Goal: Task Accomplishment & Management: Use online tool/utility

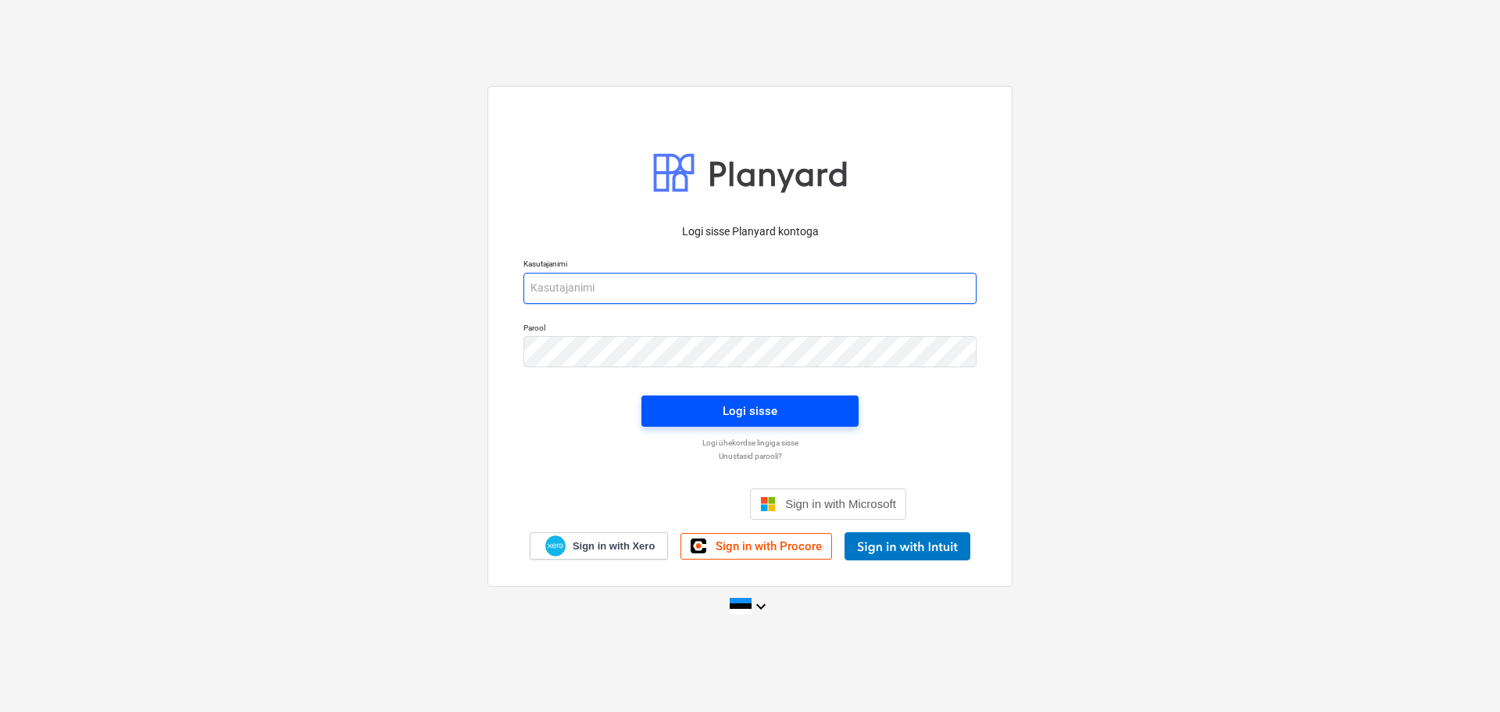
type input "mati@hausers.ee"
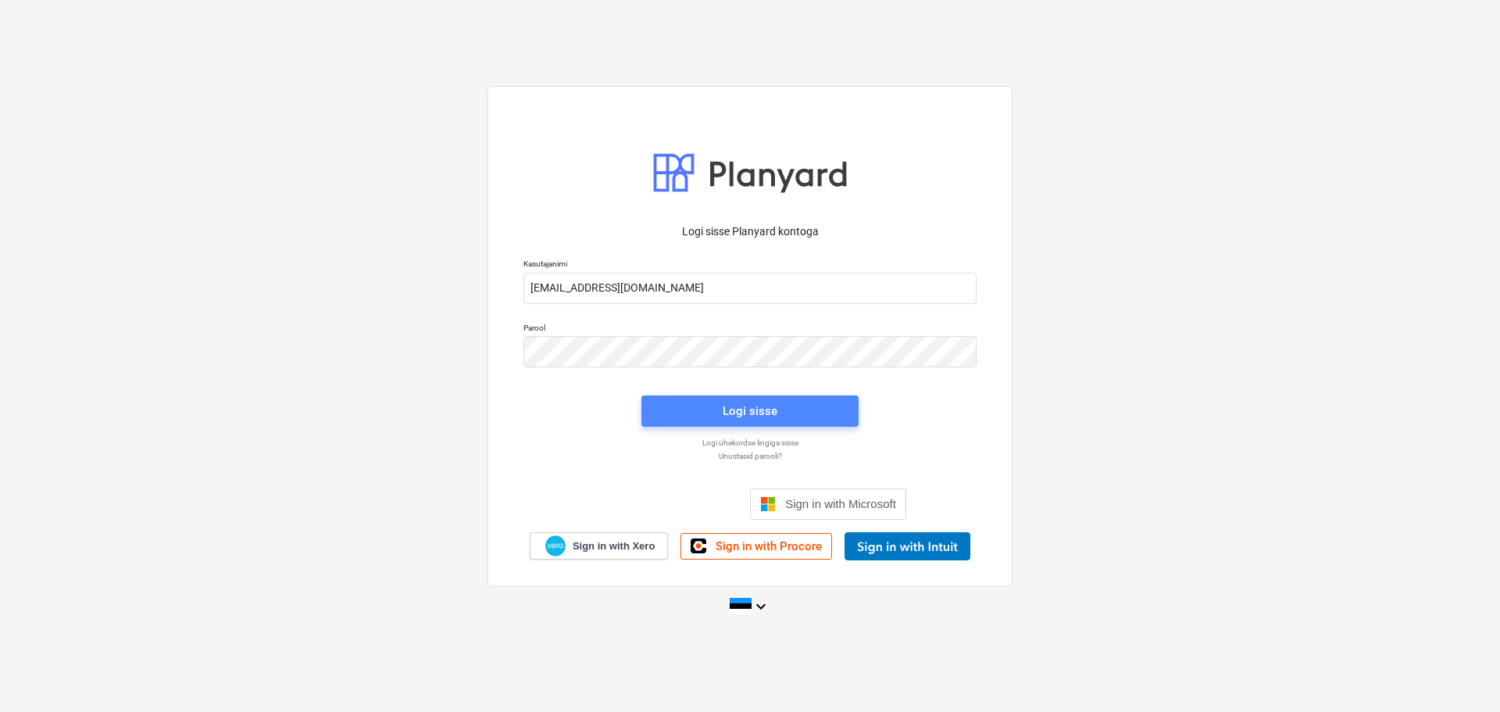
click at [789, 423] on button "Logi sisse" at bounding box center [750, 410] width 217 height 31
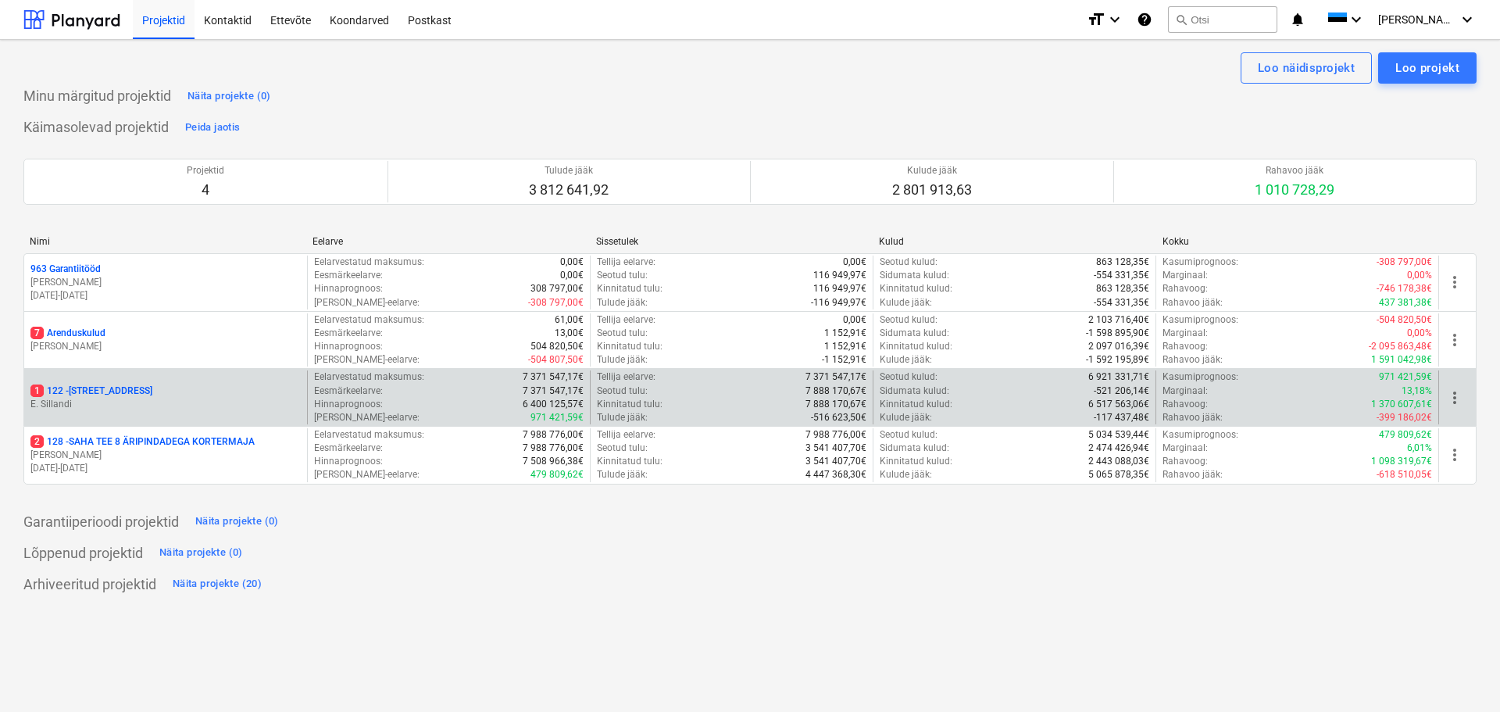
click at [124, 382] on div "1 122 - [STREET_ADDRESS] [GEOGRAPHIC_DATA]" at bounding box center [165, 397] width 283 height 54
click at [123, 397] on p "1 122 - [STREET_ADDRESS]" at bounding box center [91, 390] width 122 height 13
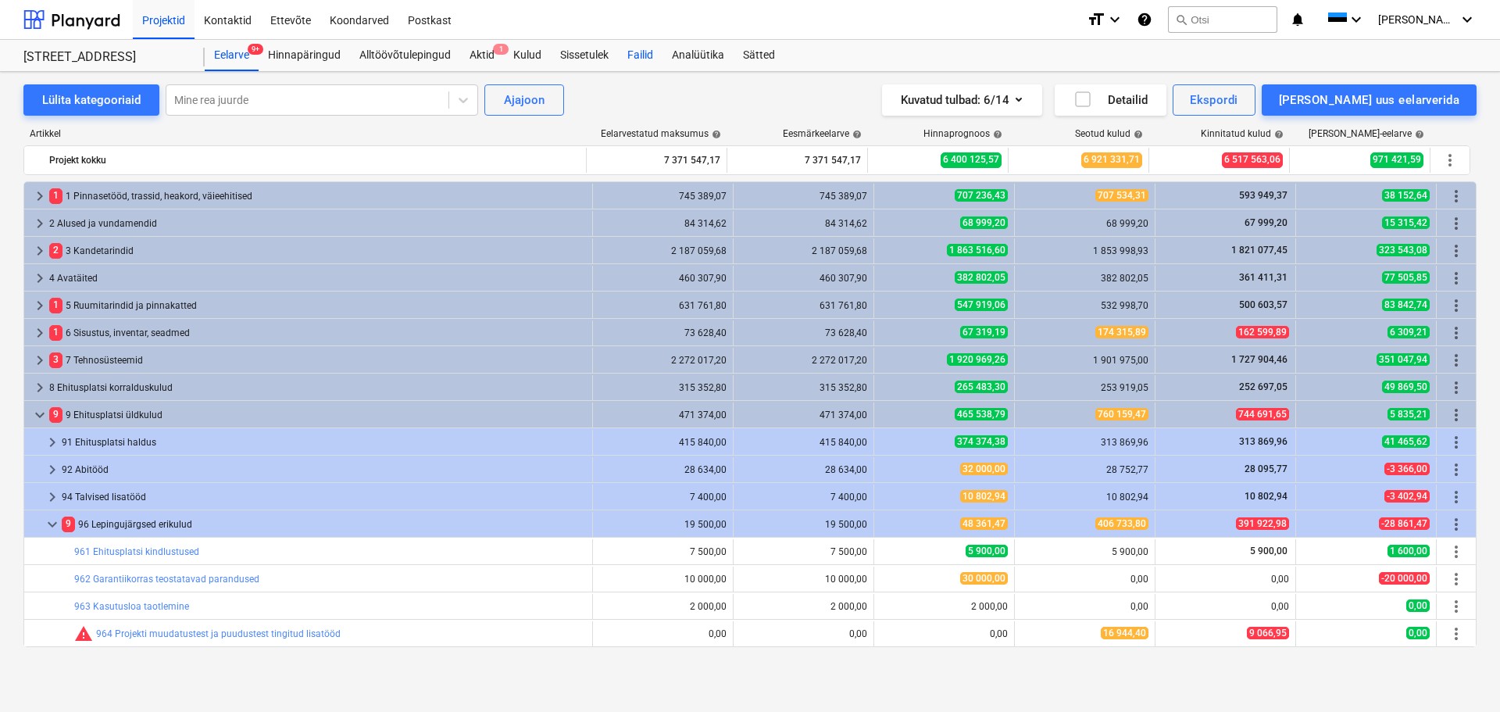
click at [634, 52] on div "Failid" at bounding box center [640, 55] width 45 height 31
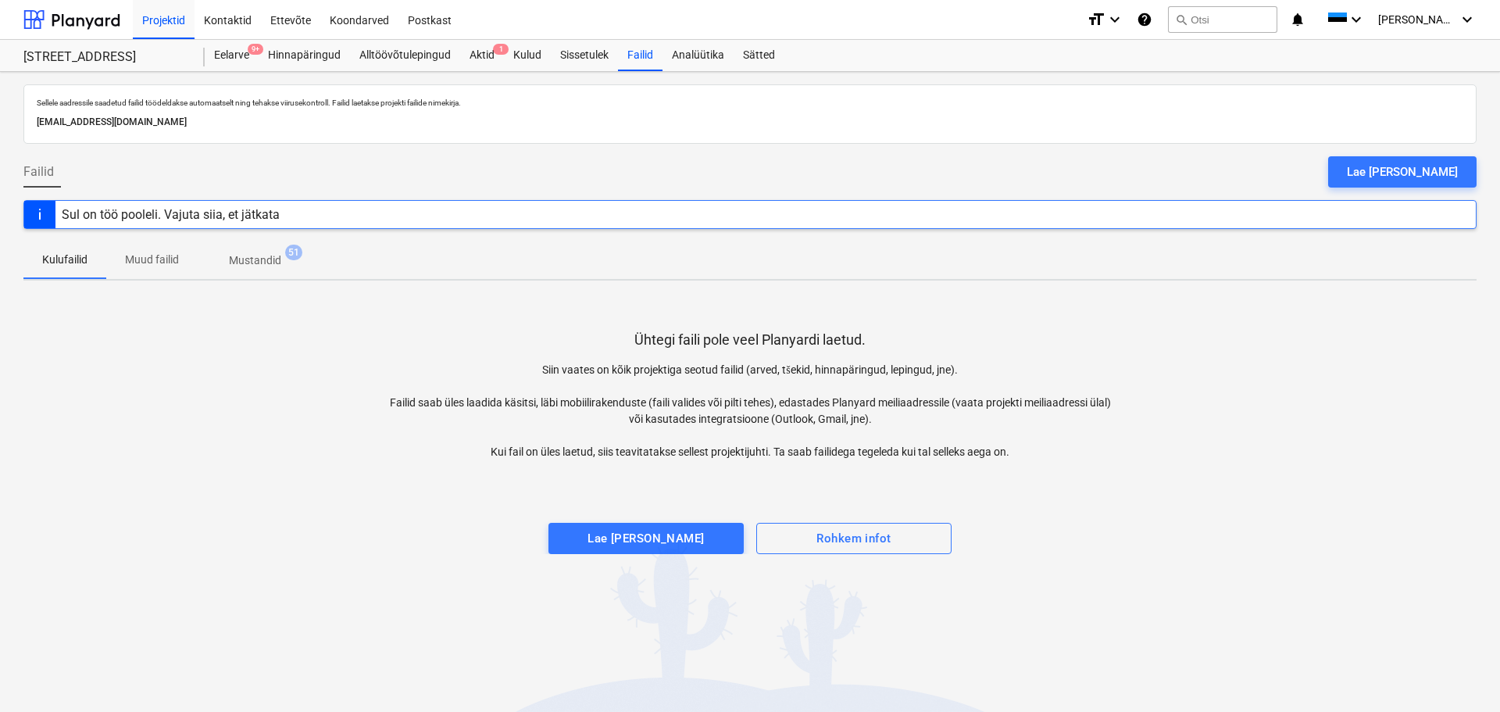
click at [1436, 162] on div "Lae [PERSON_NAME]" at bounding box center [1402, 172] width 111 height 20
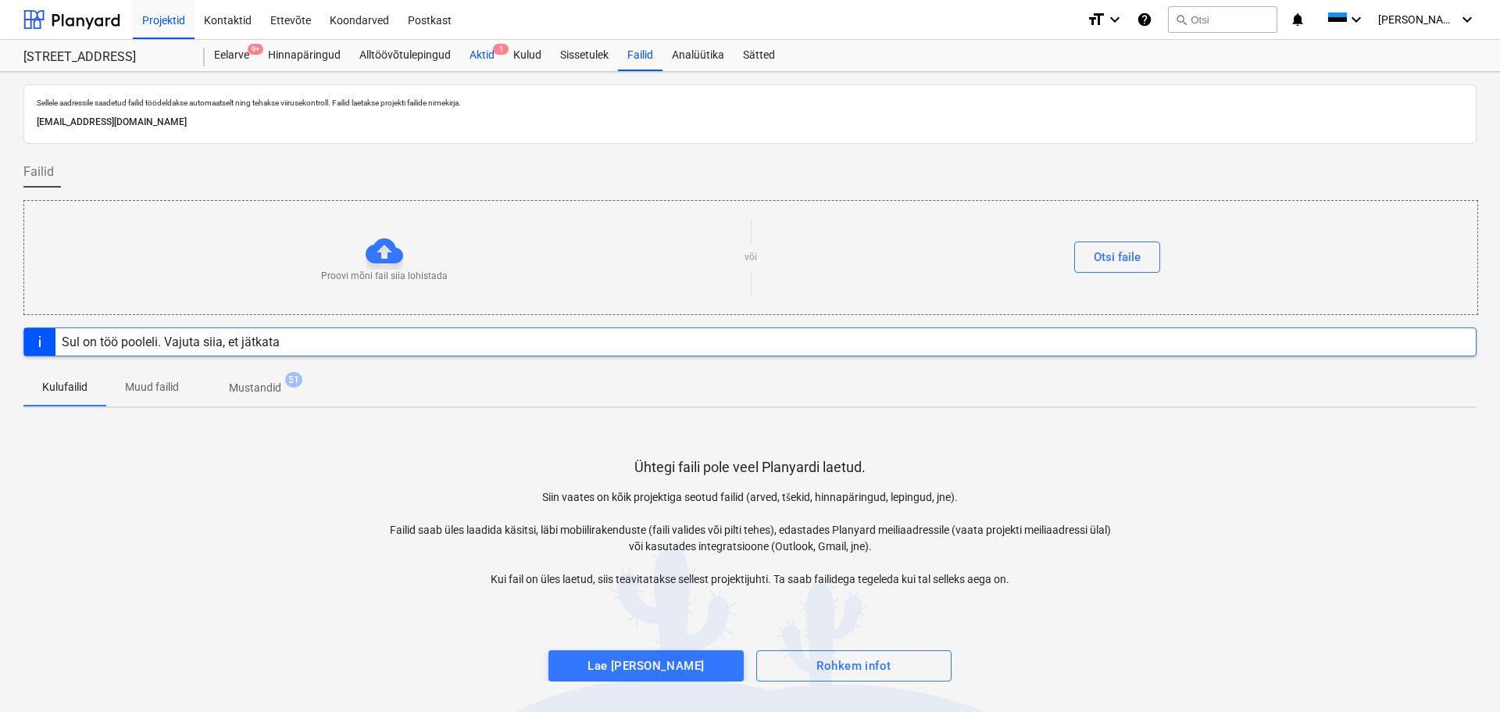
click at [490, 58] on div "Aktid 1" at bounding box center [482, 55] width 44 height 31
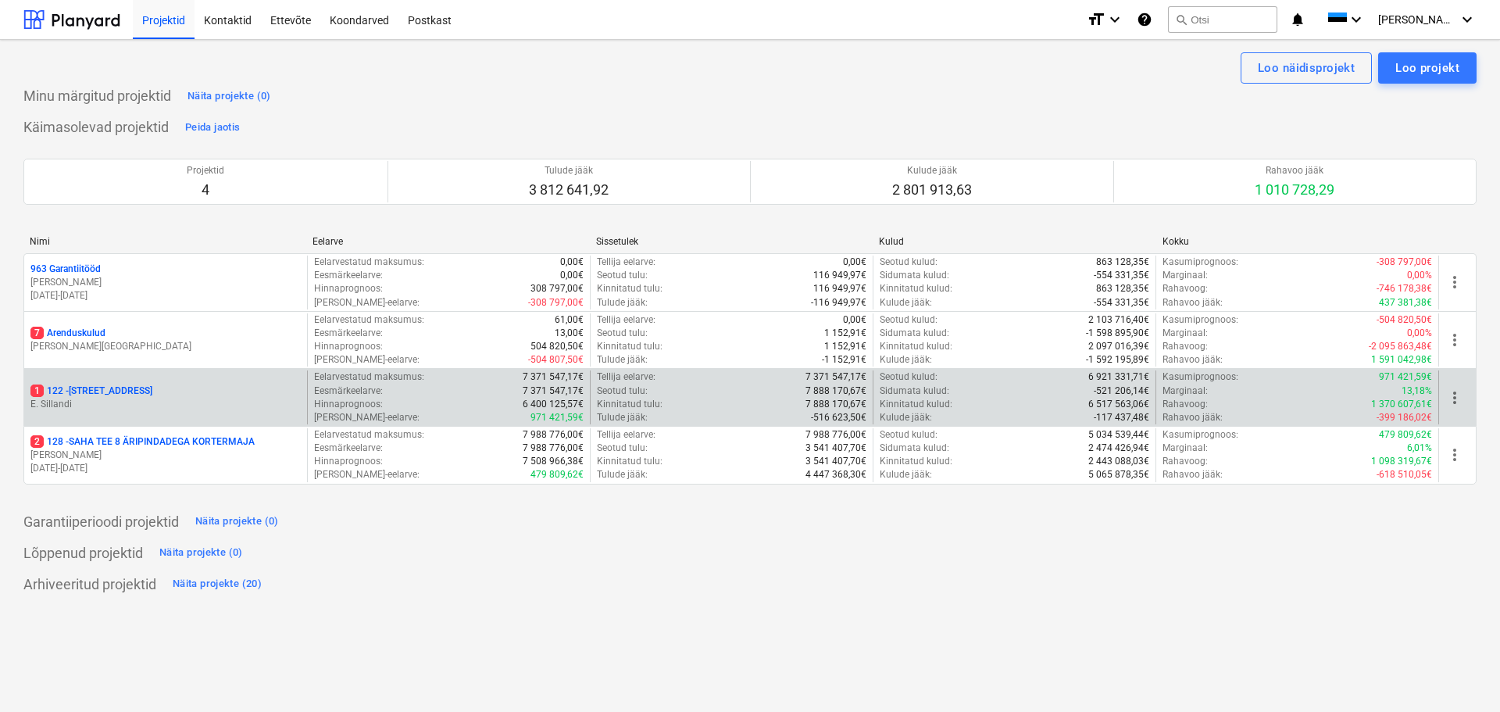
click at [114, 388] on p "1 122 - [STREET_ADDRESS]" at bounding box center [91, 390] width 122 height 13
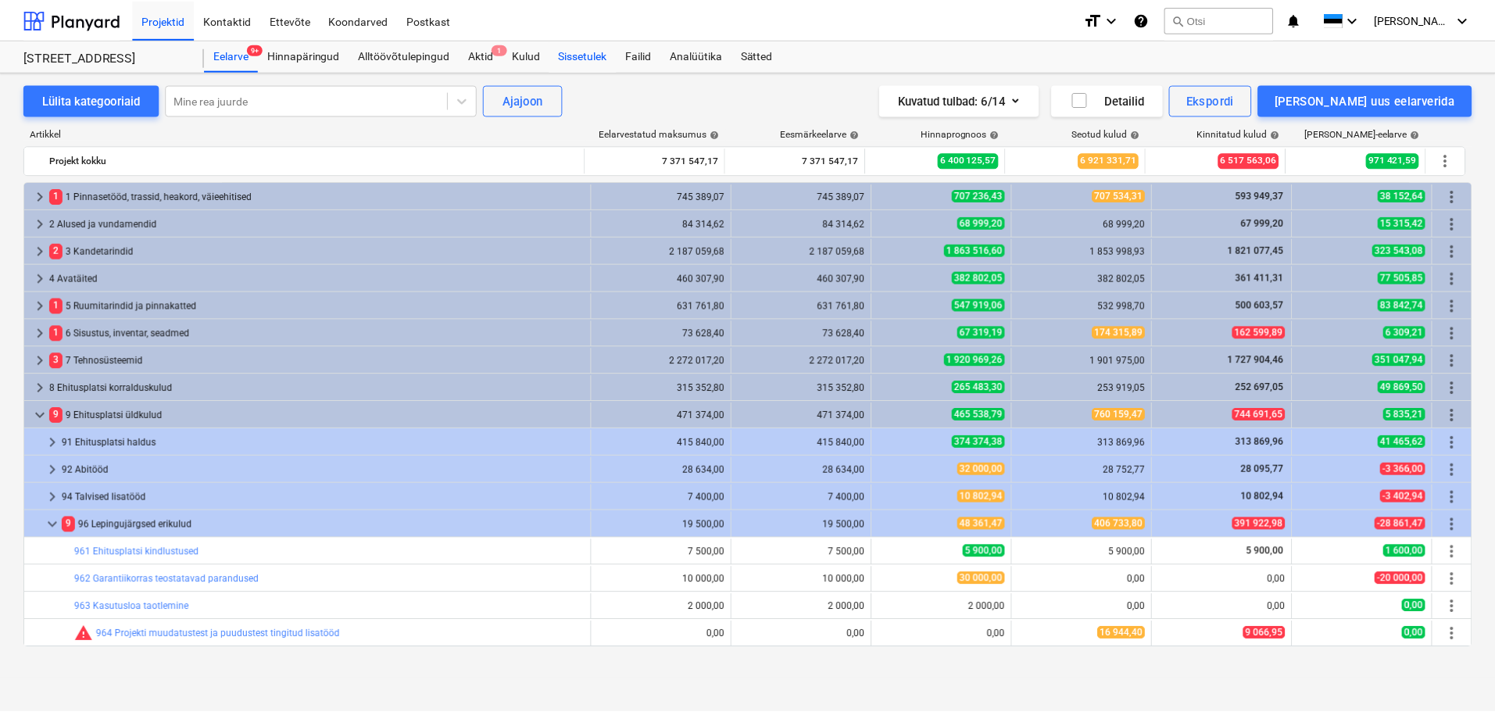
scroll to position [327, 0]
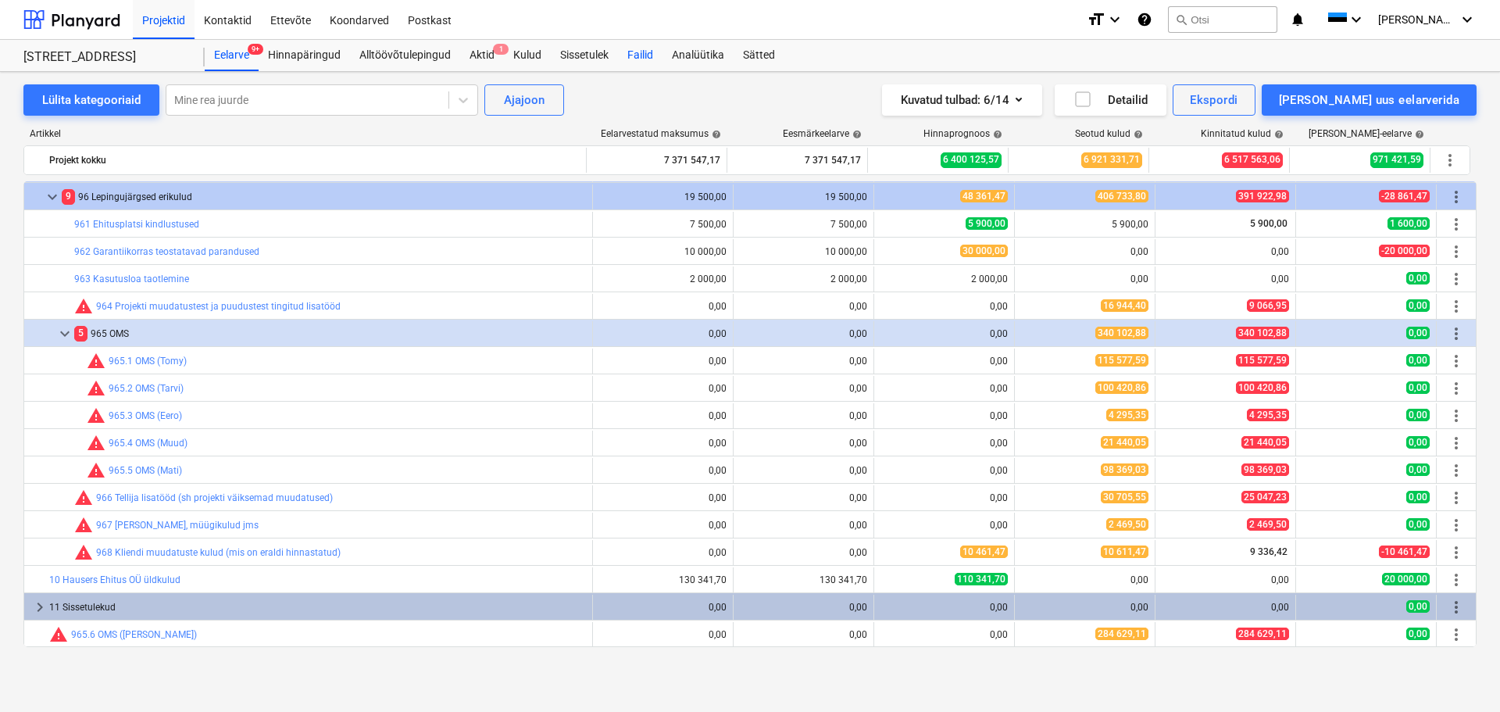
click at [645, 55] on div "Failid" at bounding box center [640, 55] width 45 height 31
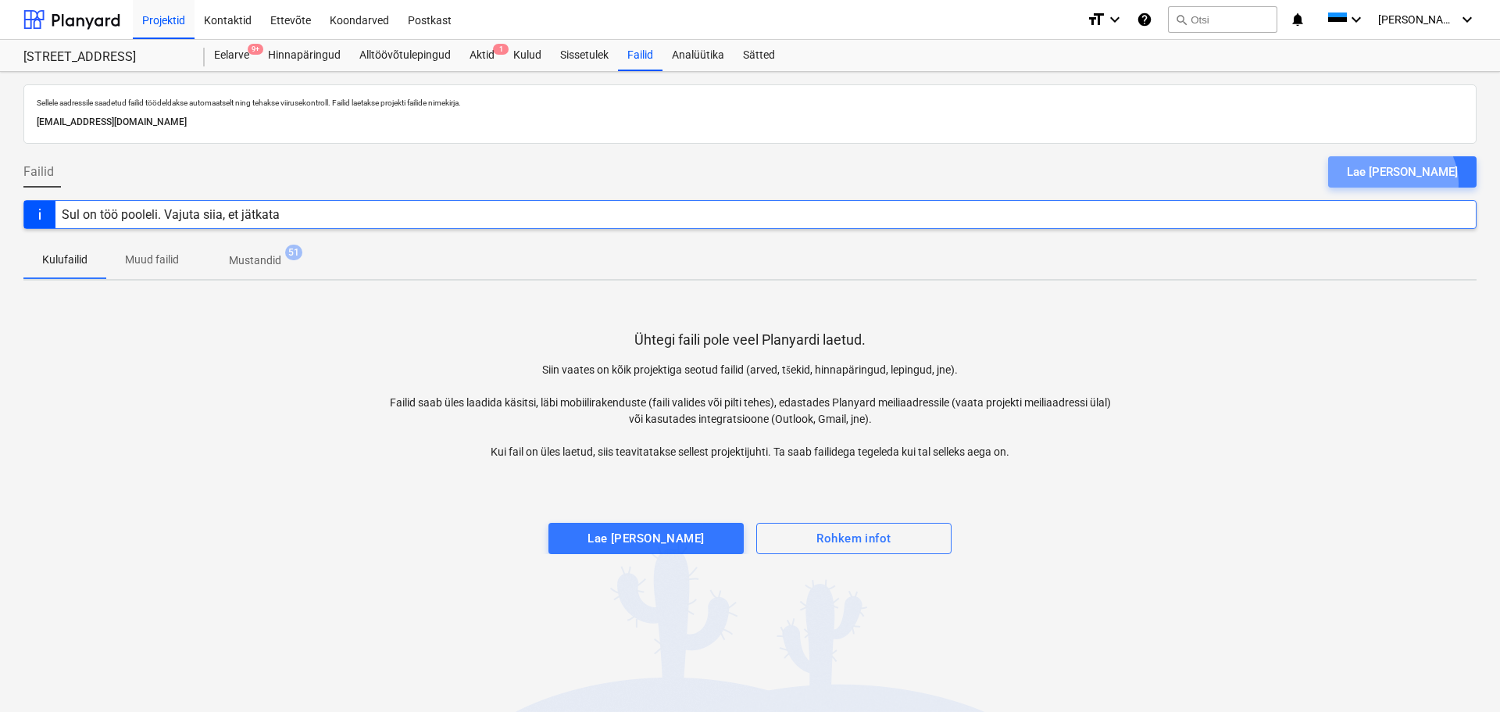
click at [1432, 186] on button "Lae [PERSON_NAME]" at bounding box center [1402, 171] width 148 height 31
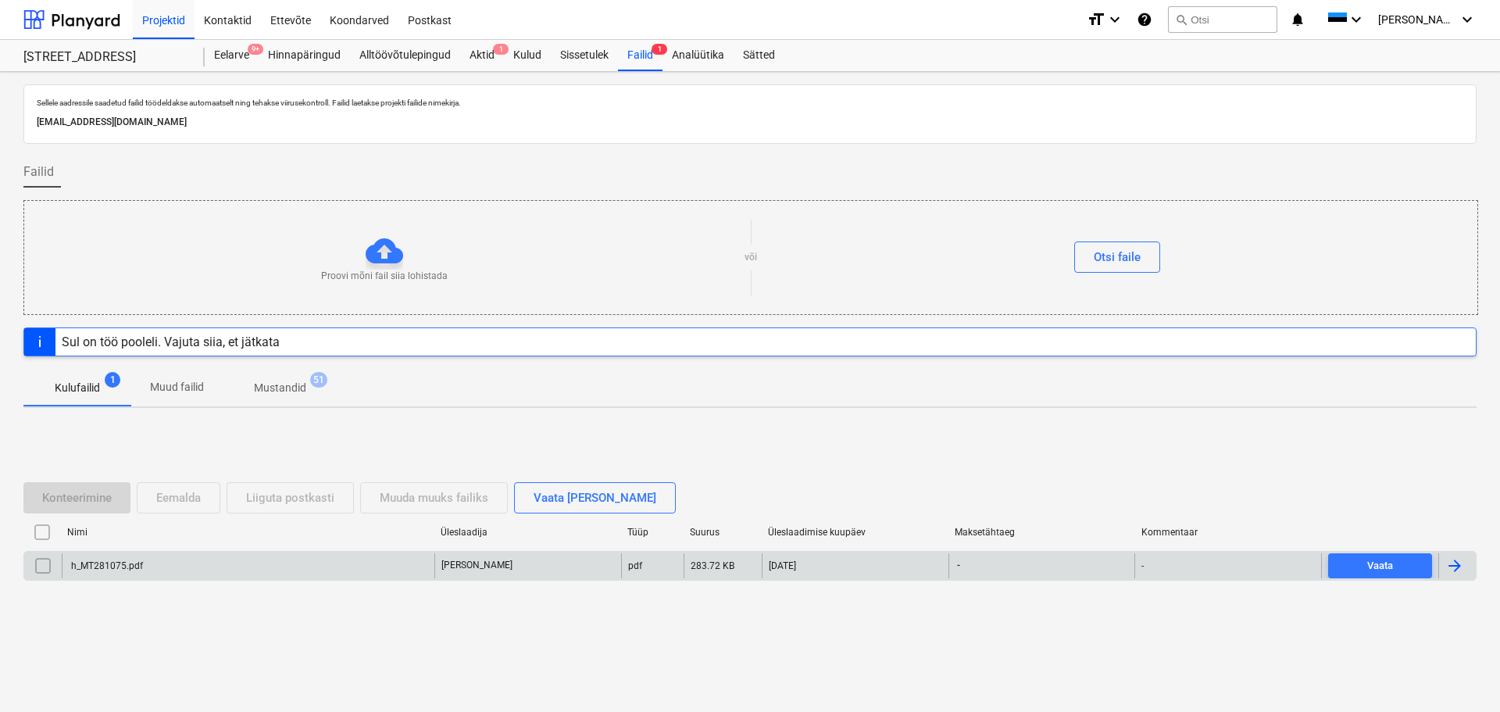
click at [96, 574] on div "h_MT281075.pdf" at bounding box center [248, 565] width 373 height 25
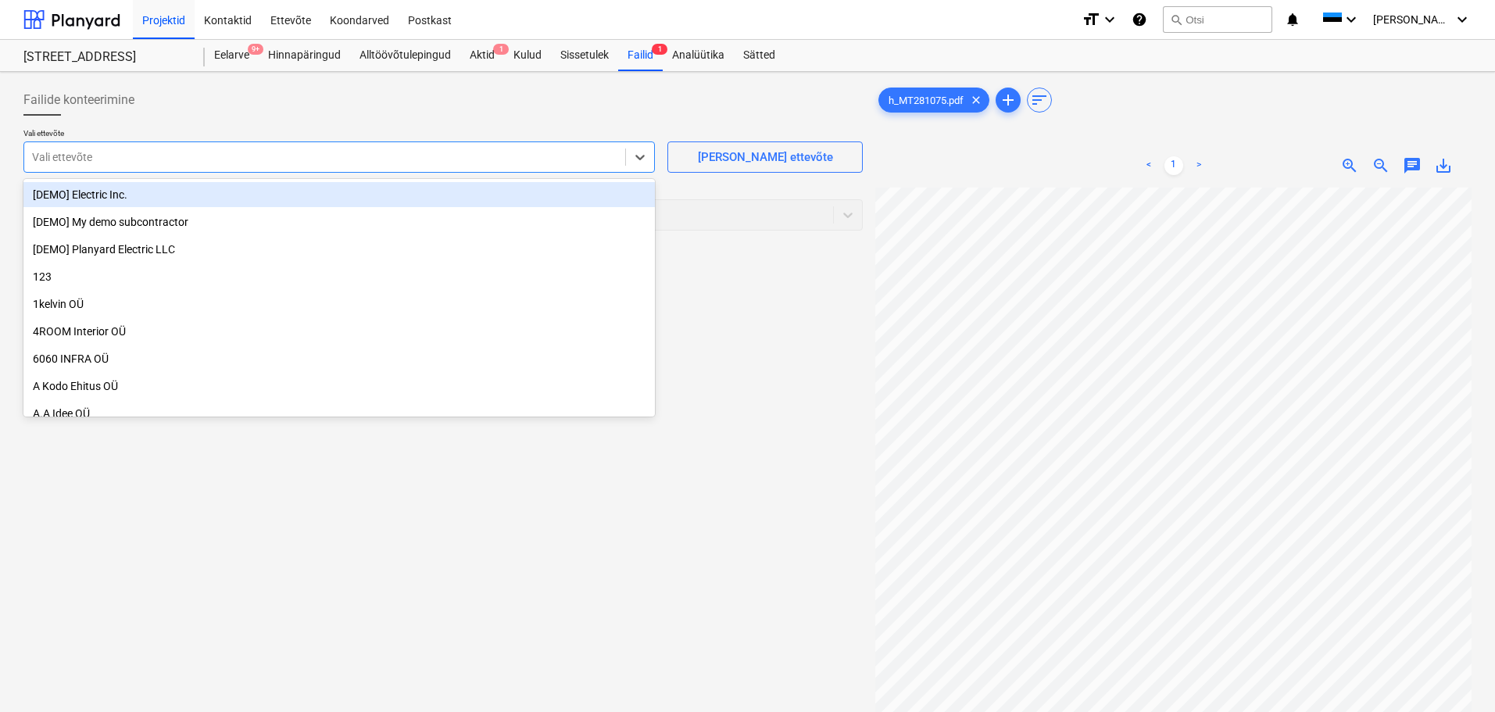
click at [396, 155] on div at bounding box center [324, 157] width 585 height 16
type input "rait"
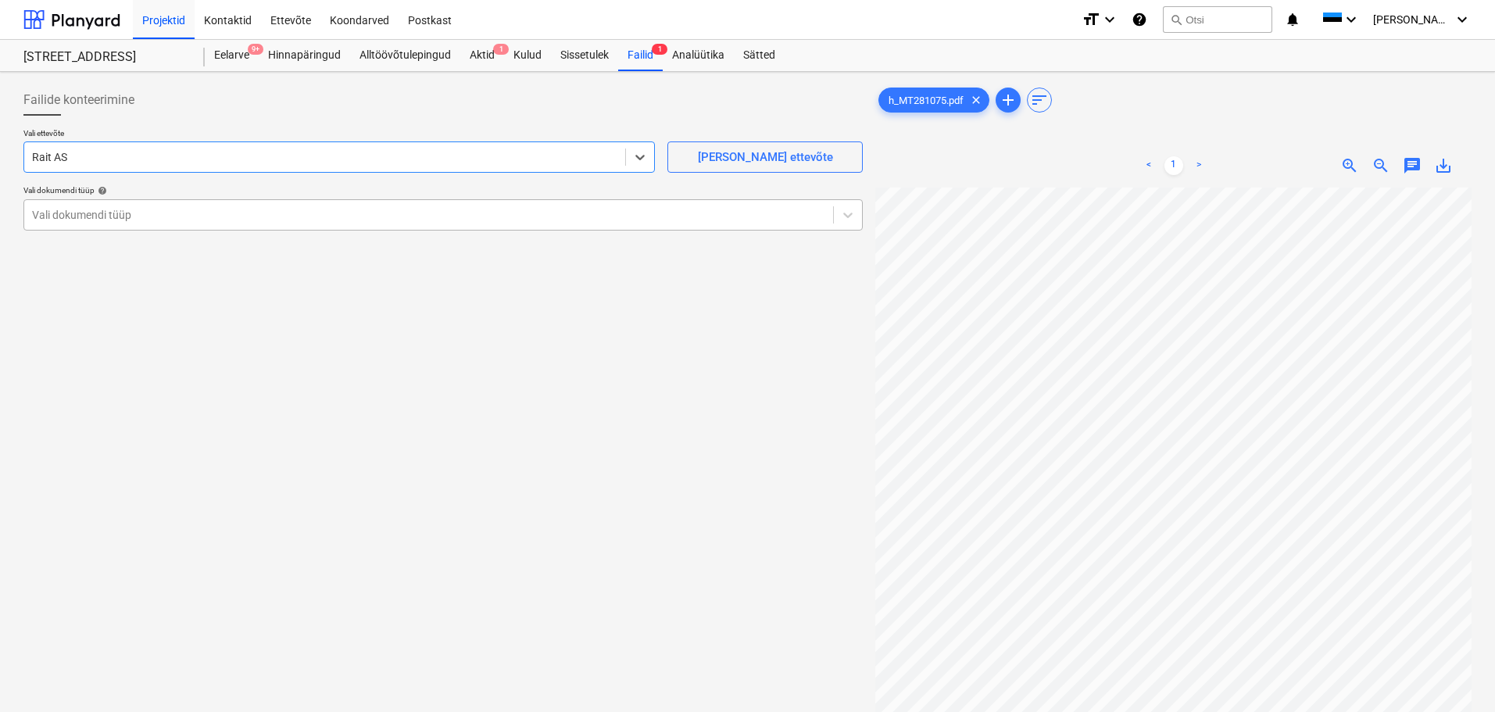
click at [270, 222] on div at bounding box center [428, 215] width 793 height 16
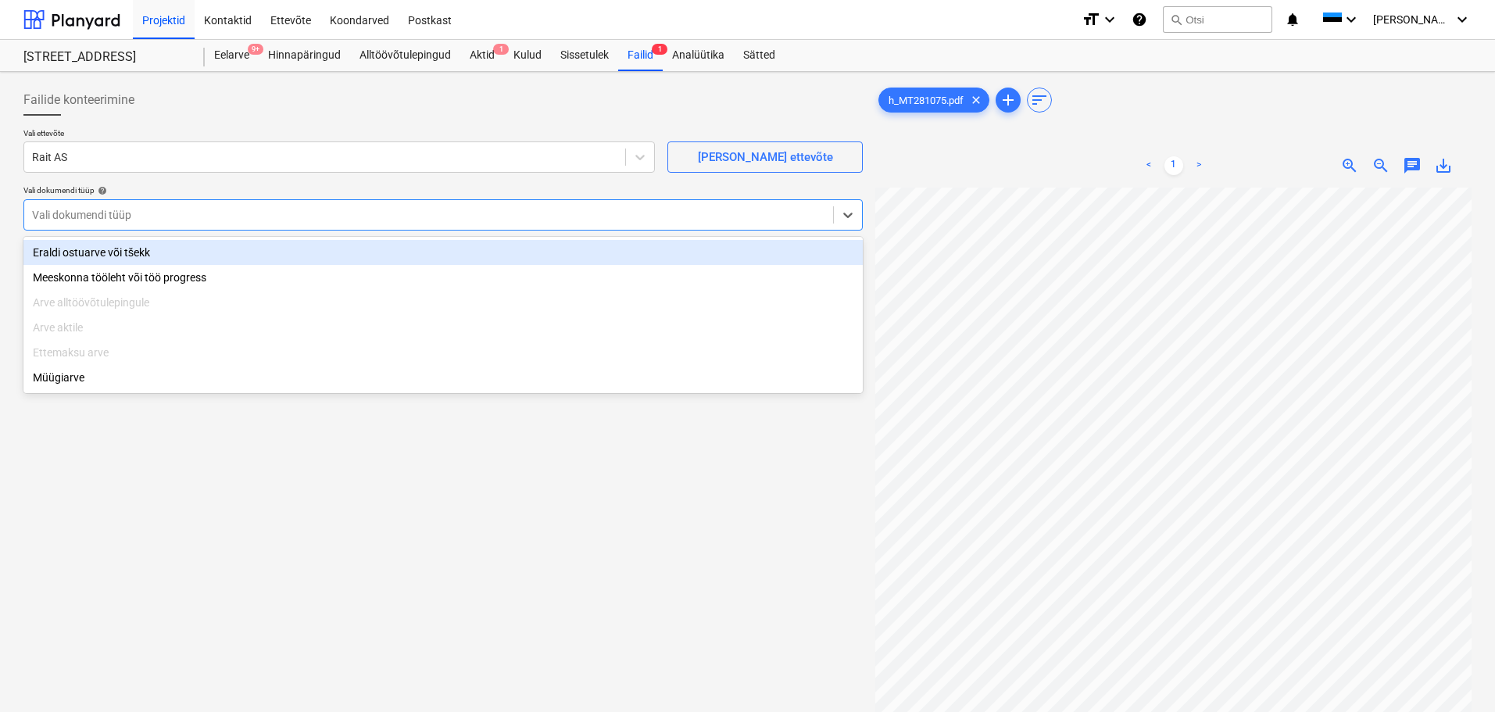
click at [220, 260] on div "Eraldi ostuarve või tšekk" at bounding box center [442, 252] width 839 height 25
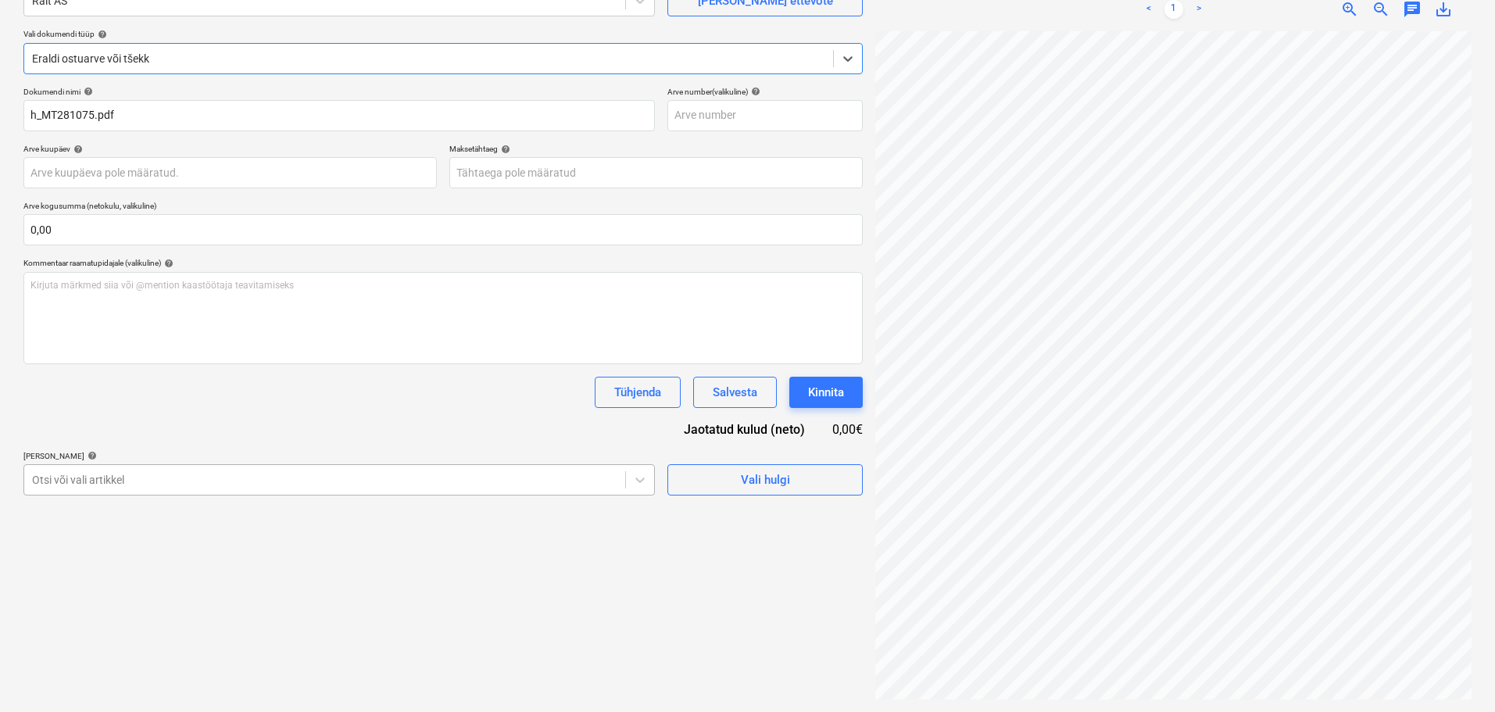
click at [206, 474] on body "Projektid Kontaktid Ettevõte Koondarved Postkast format_size keyboard_arrow_dow…" at bounding box center [747, 200] width 1495 height 712
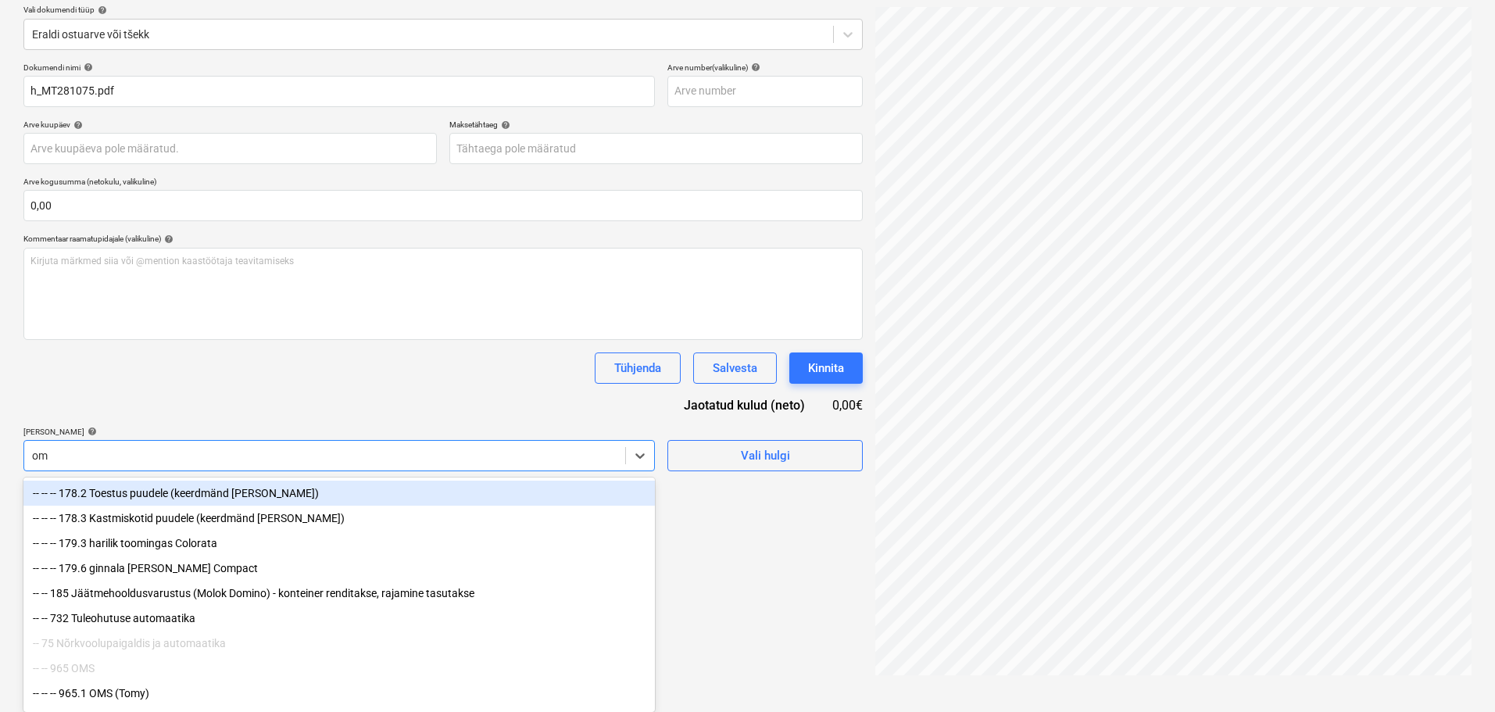
scroll to position [156, 0]
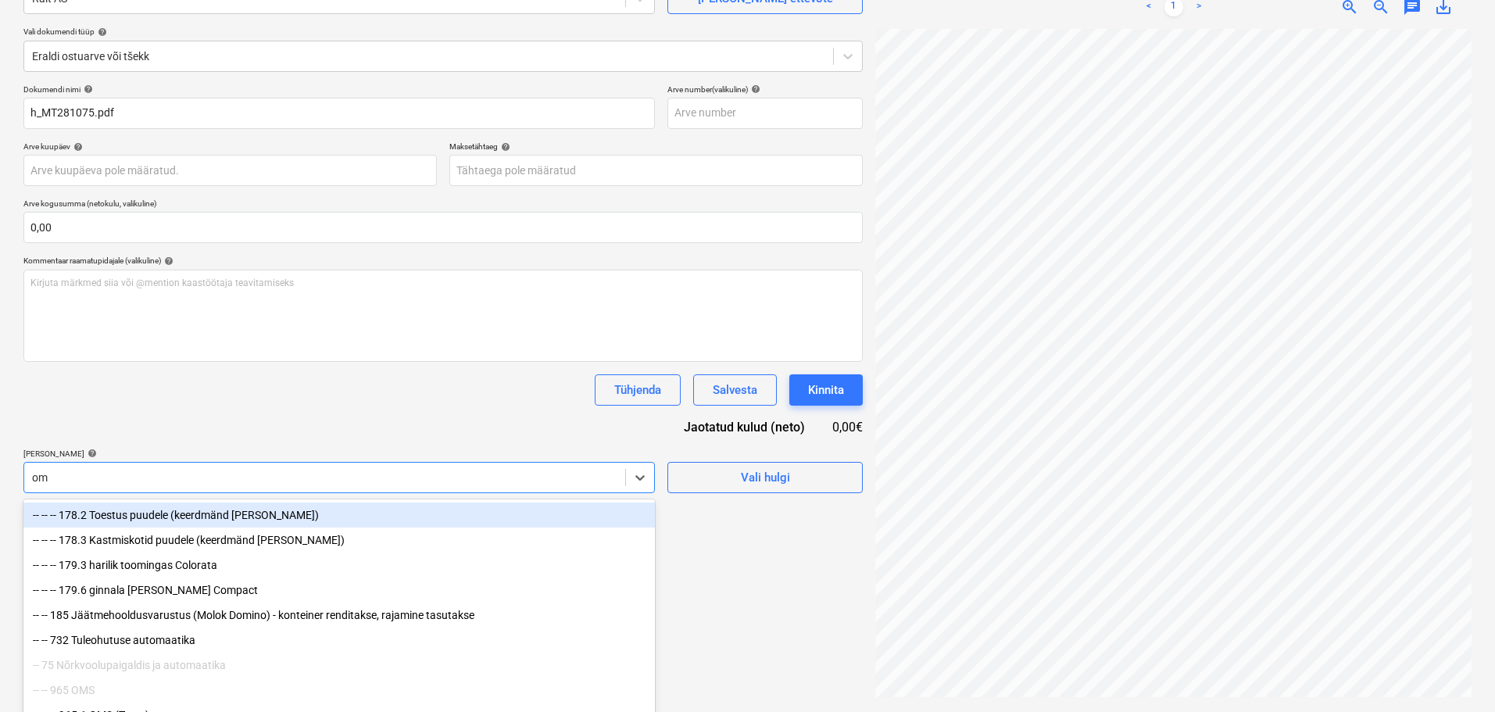
type input "oms"
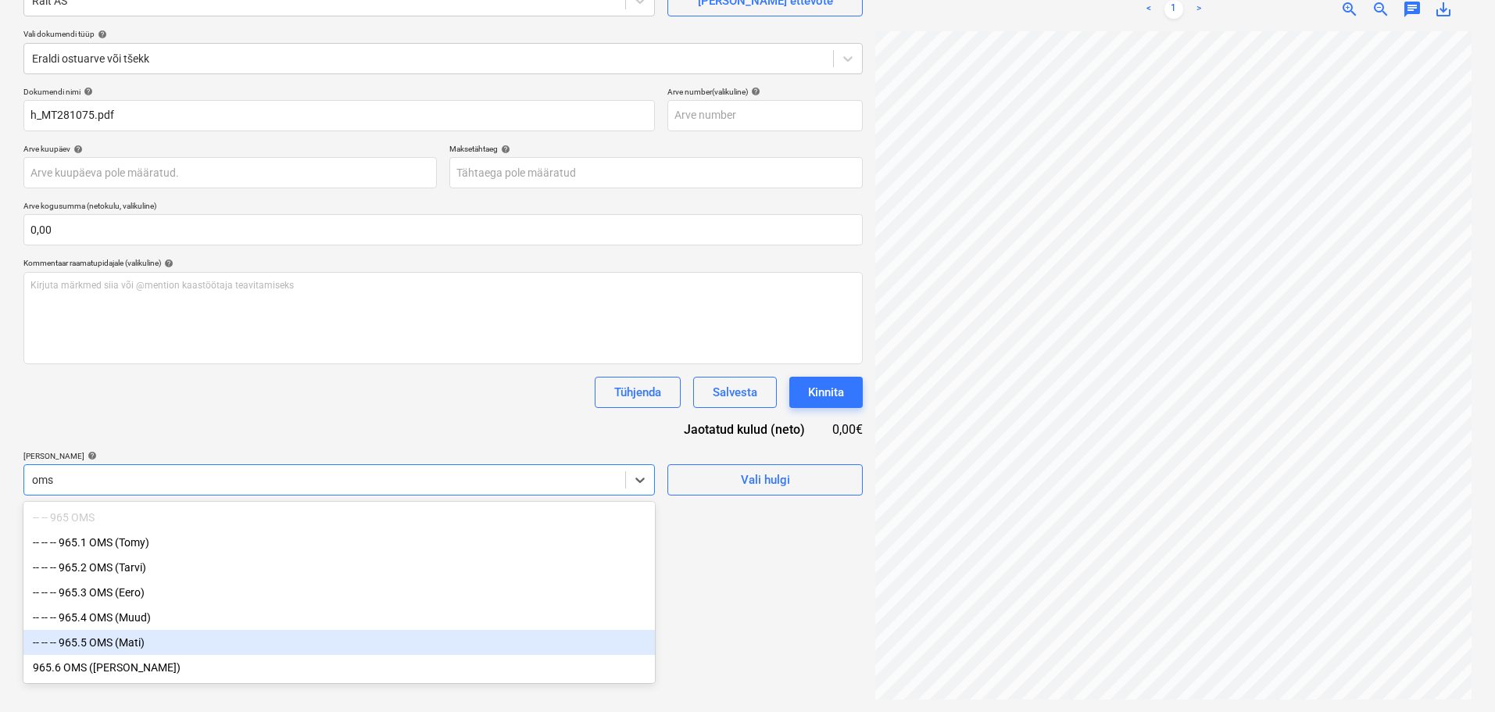
click at [213, 638] on div "-- -- -- 965.5 OMS (Mati)" at bounding box center [338, 642] width 631 height 25
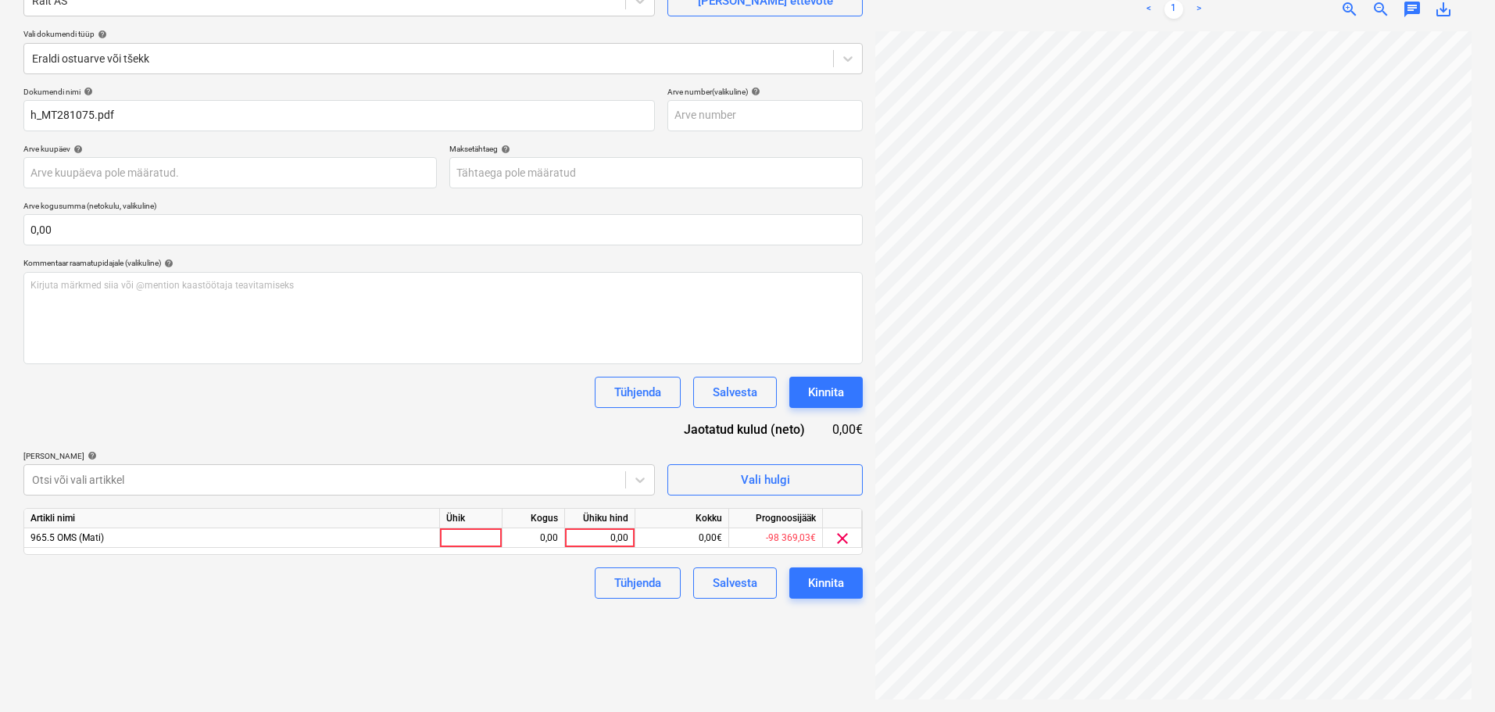
click at [226, 377] on div "Tühjenda Salvesta Kinnita" at bounding box center [442, 392] width 839 height 31
click at [470, 538] on div at bounding box center [471, 538] width 63 height 20
type input "tk"
click at [596, 541] on div "0,00" at bounding box center [599, 538] width 57 height 20
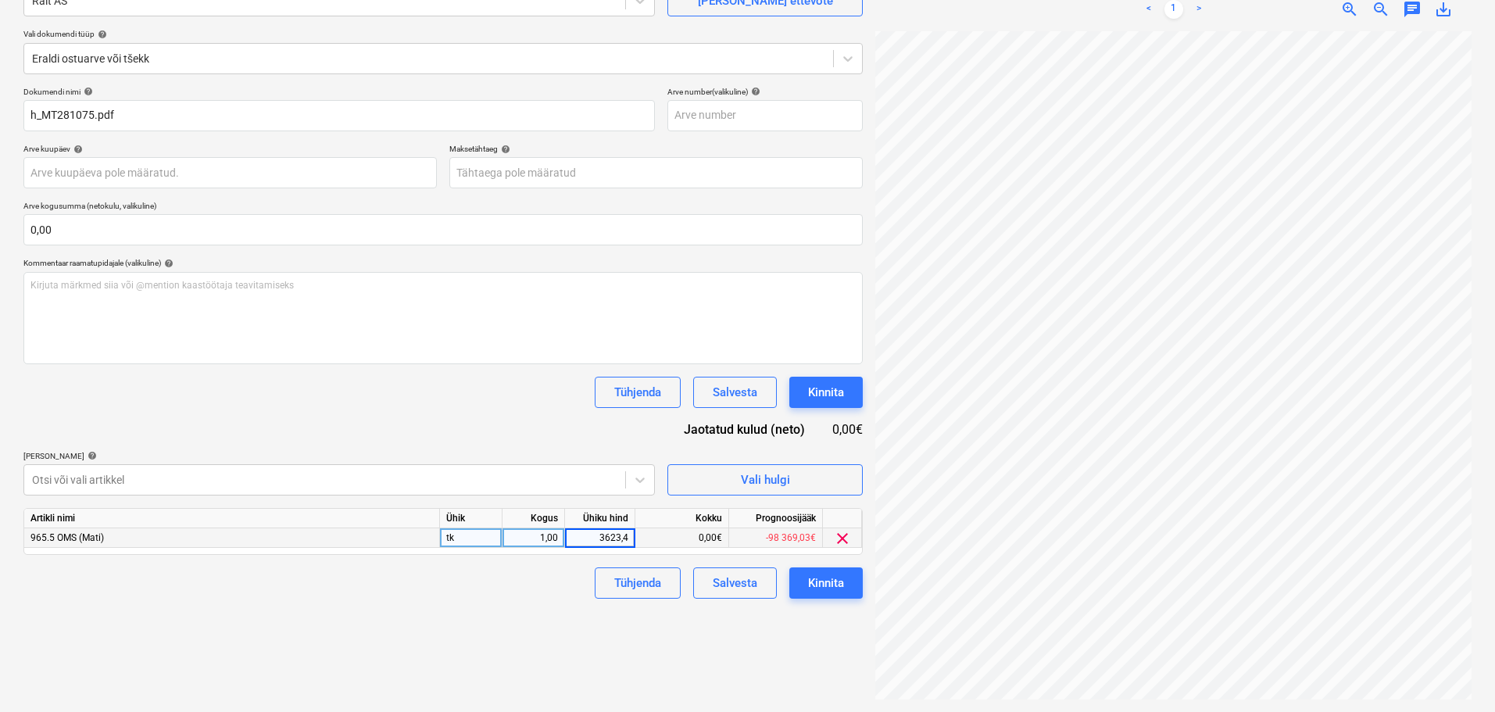
type input "3623,48"
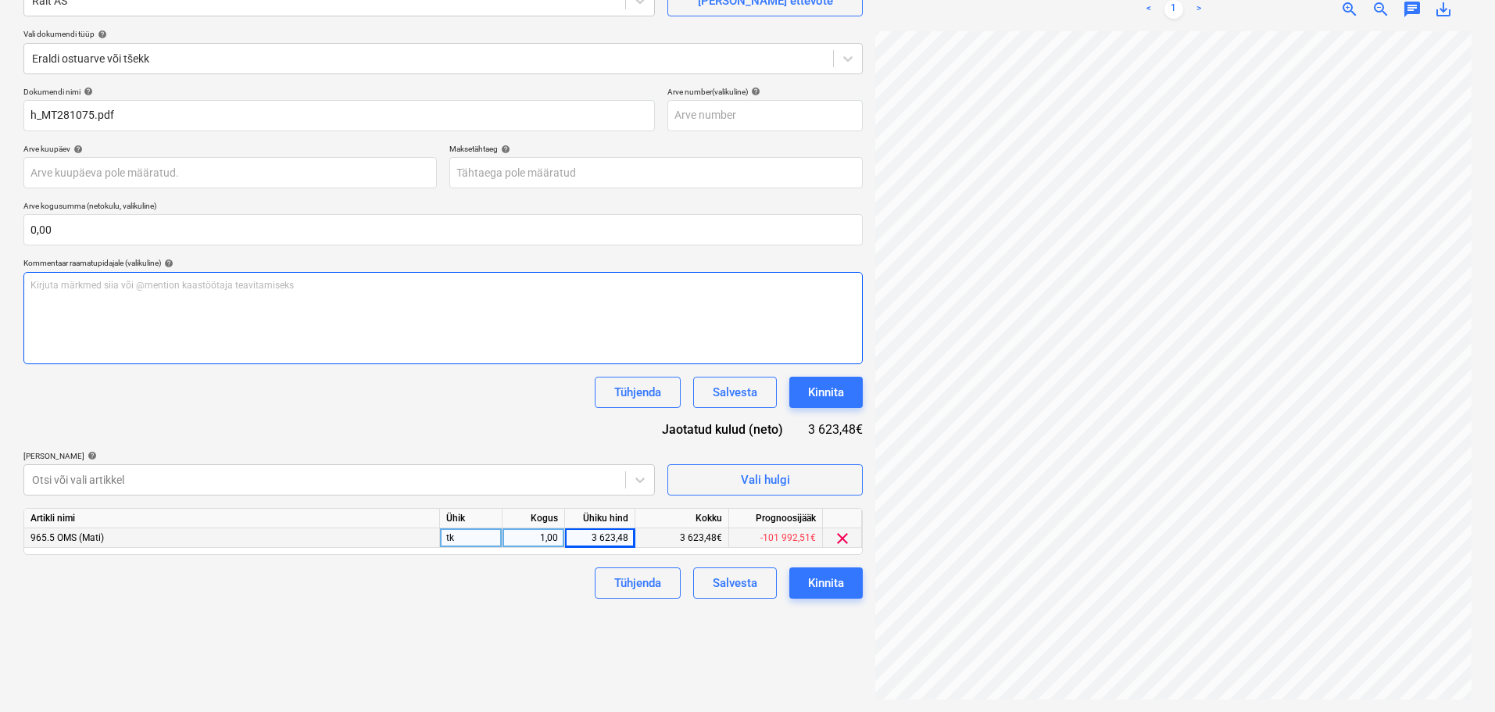
click at [413, 333] on div "Kirjuta märkmed siia või @mention kaastöötaja teavitamiseks ﻿" at bounding box center [442, 318] width 839 height 92
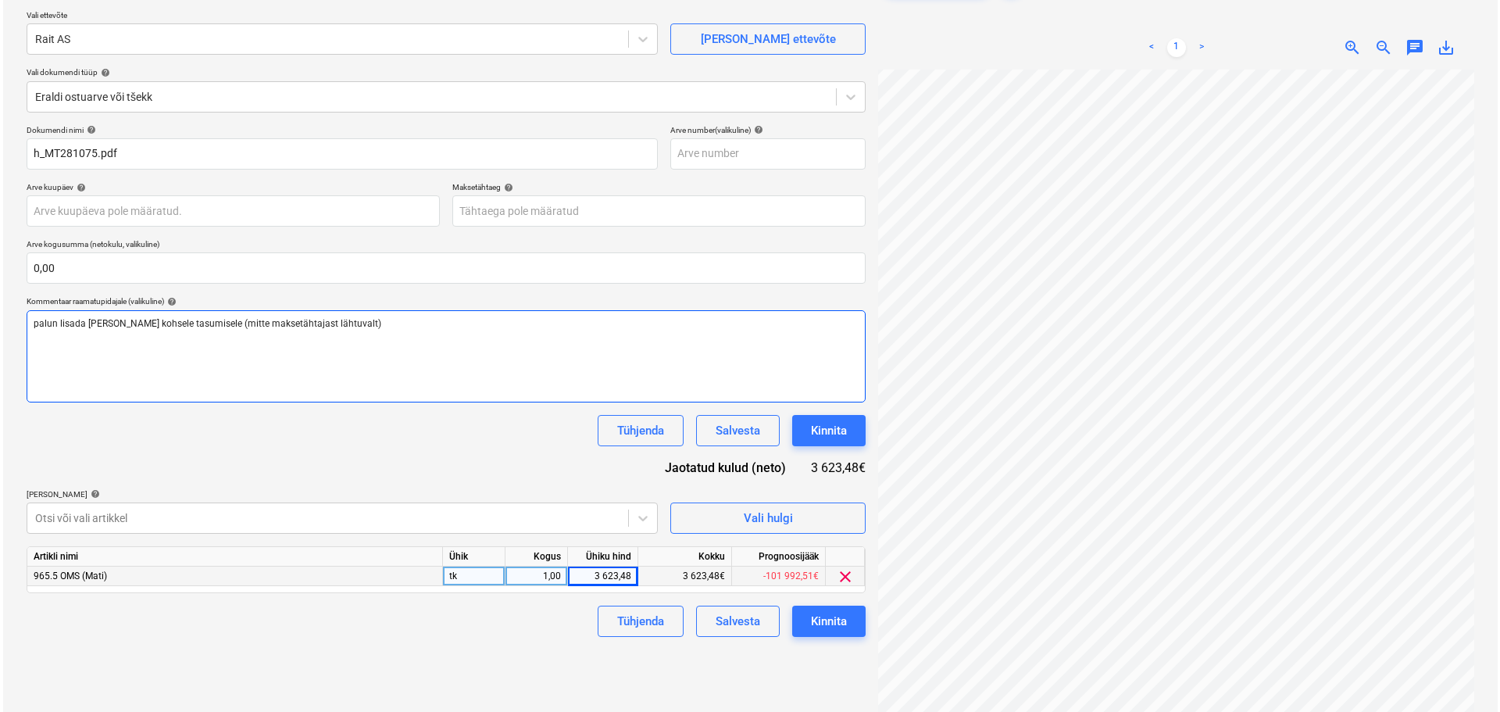
scroll to position [156, 0]
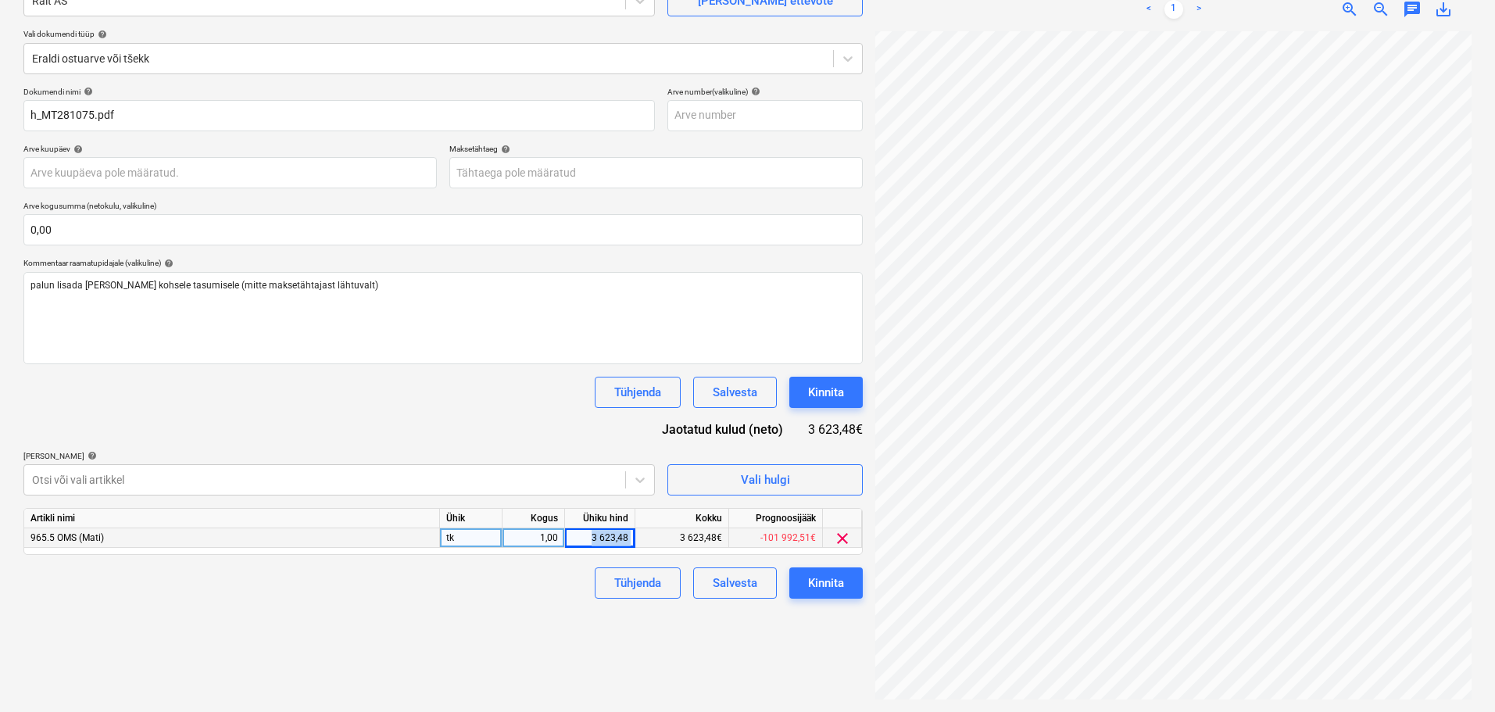
drag, startPoint x: 590, startPoint y: 534, endPoint x: 681, endPoint y: 538, distance: 90.7
click at [0, 0] on div "965.5 OMS (Mati) tk 1,00 3 623,48 3 623,48€ -101 992,51€ clear" at bounding box center [0, 0] width 0 height 0
copy div "3 623,48"
click at [811, 583] on div "Kinnita" at bounding box center [826, 583] width 36 height 20
